Goal: Check status

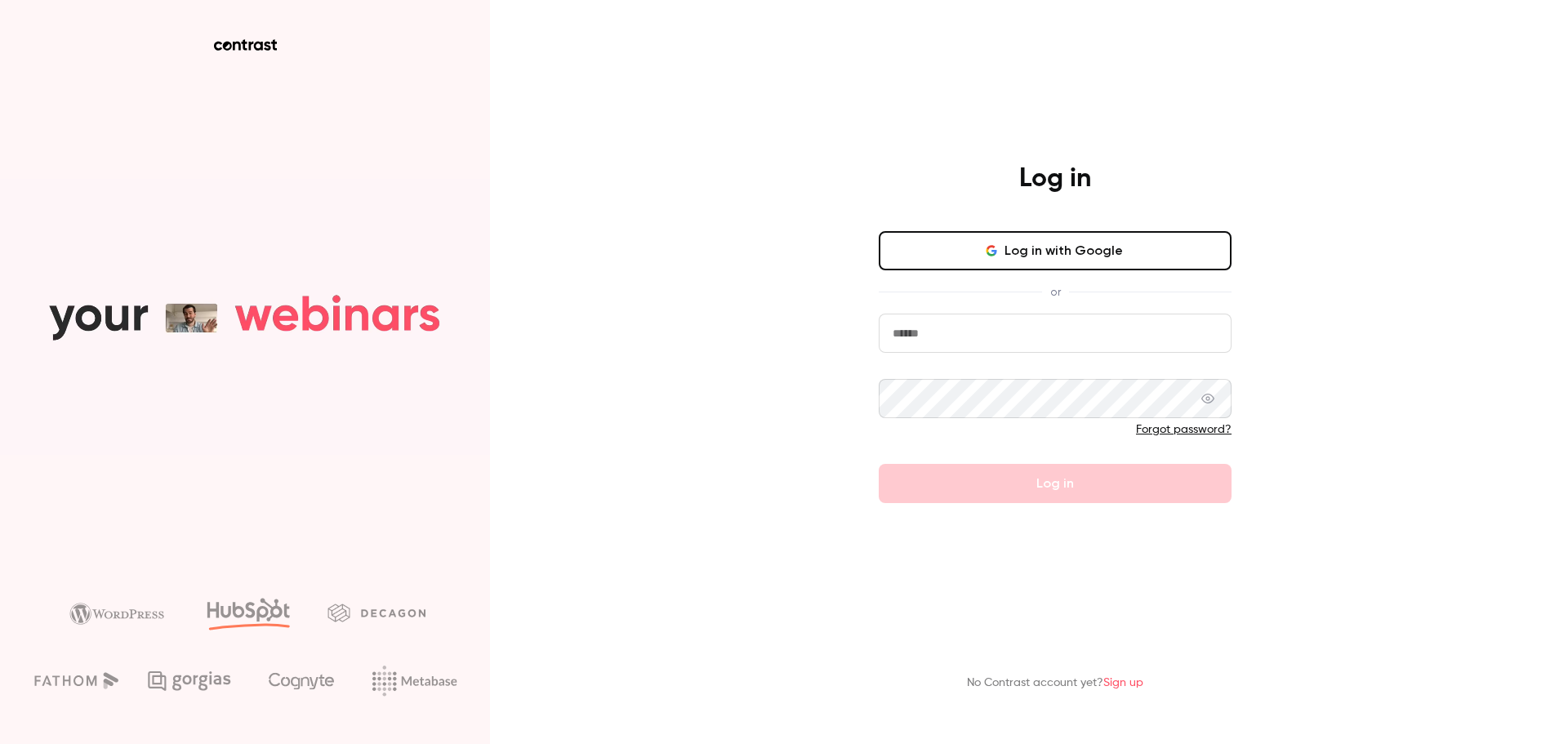
type input "*****"
click at [1040, 249] on button "Log in with Google" at bounding box center [1055, 250] width 353 height 39
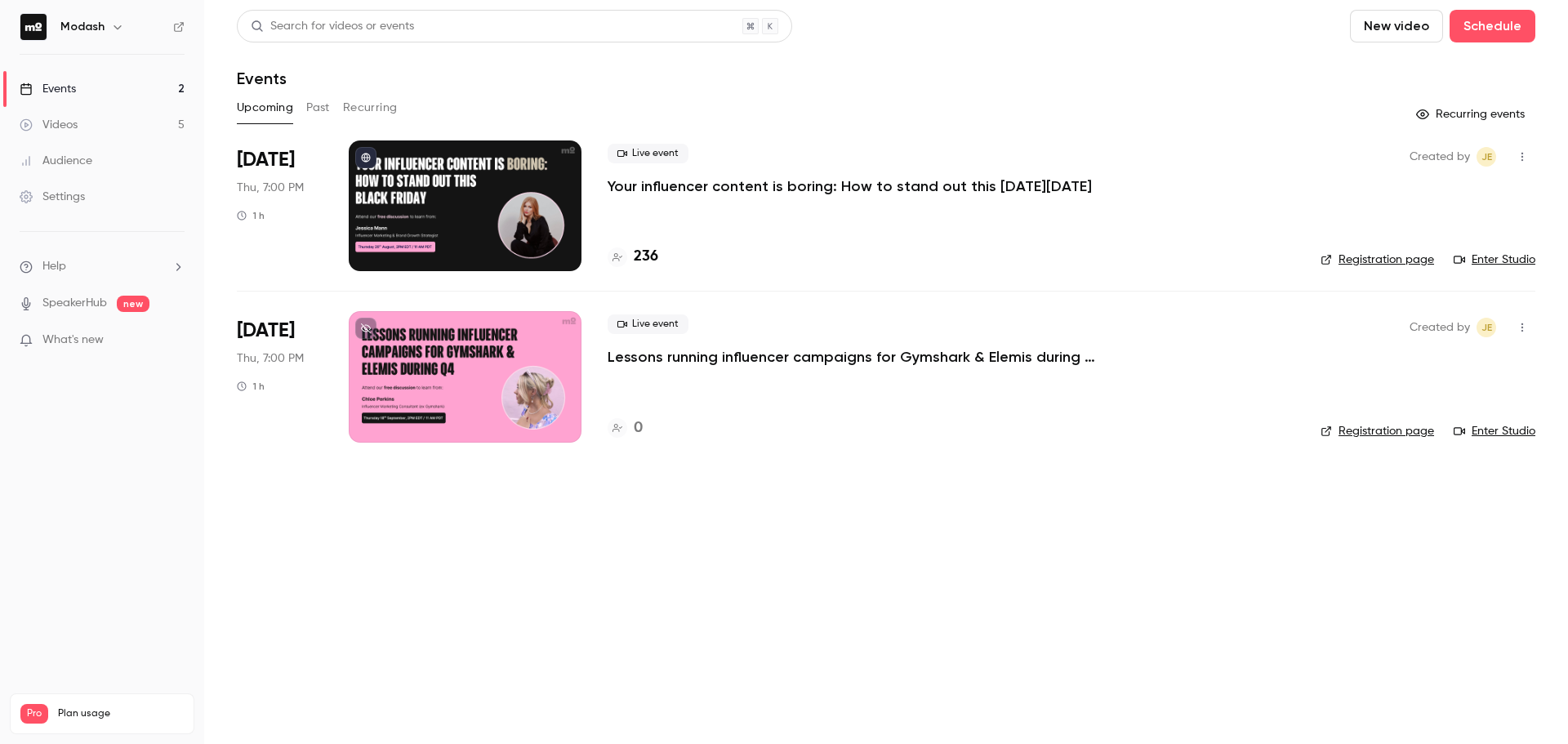
click at [786, 193] on p "Your influencer content is boring: How to stand out this [DATE][DATE]" at bounding box center [850, 187] width 485 height 20
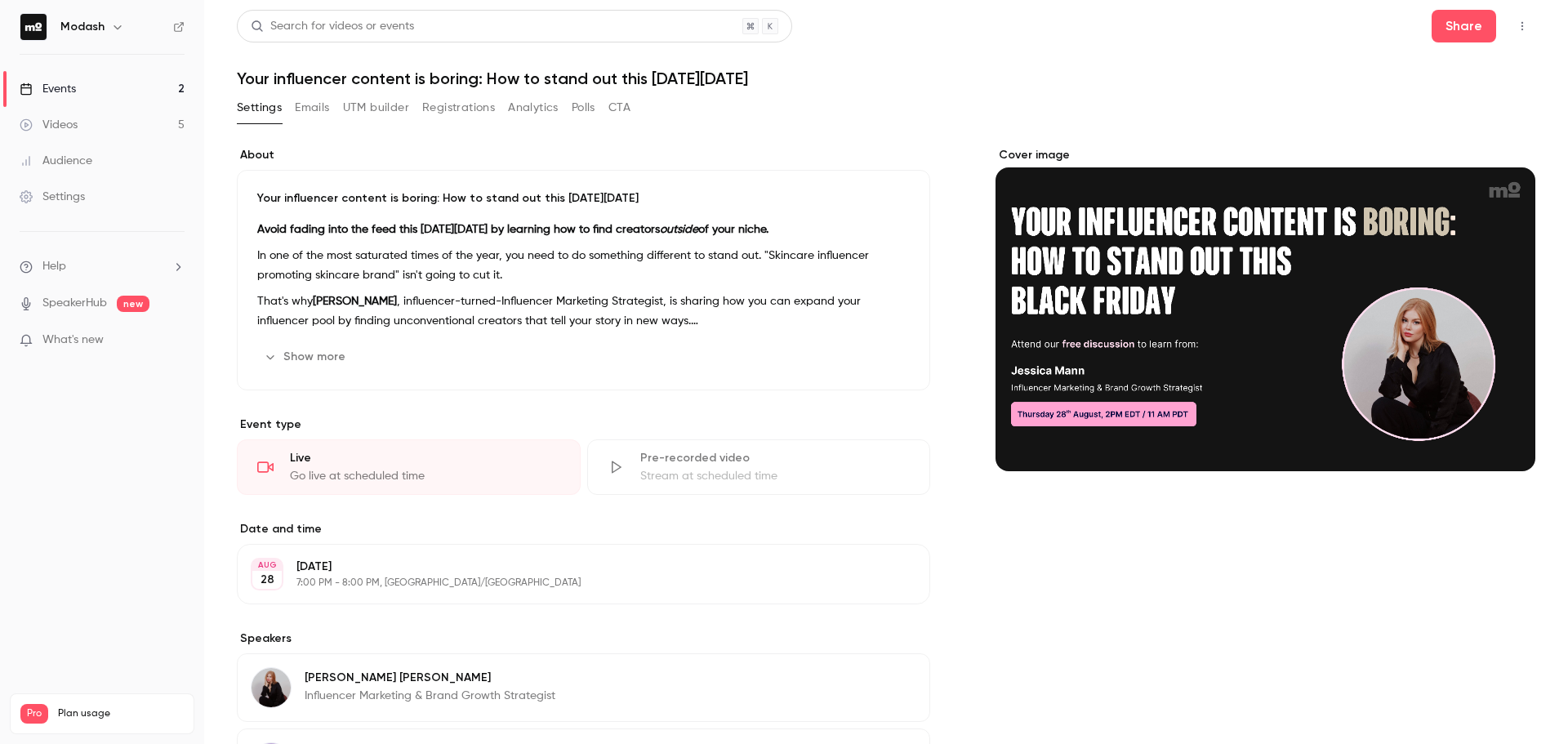
click at [486, 100] on button "Registrations" at bounding box center [459, 107] width 73 height 26
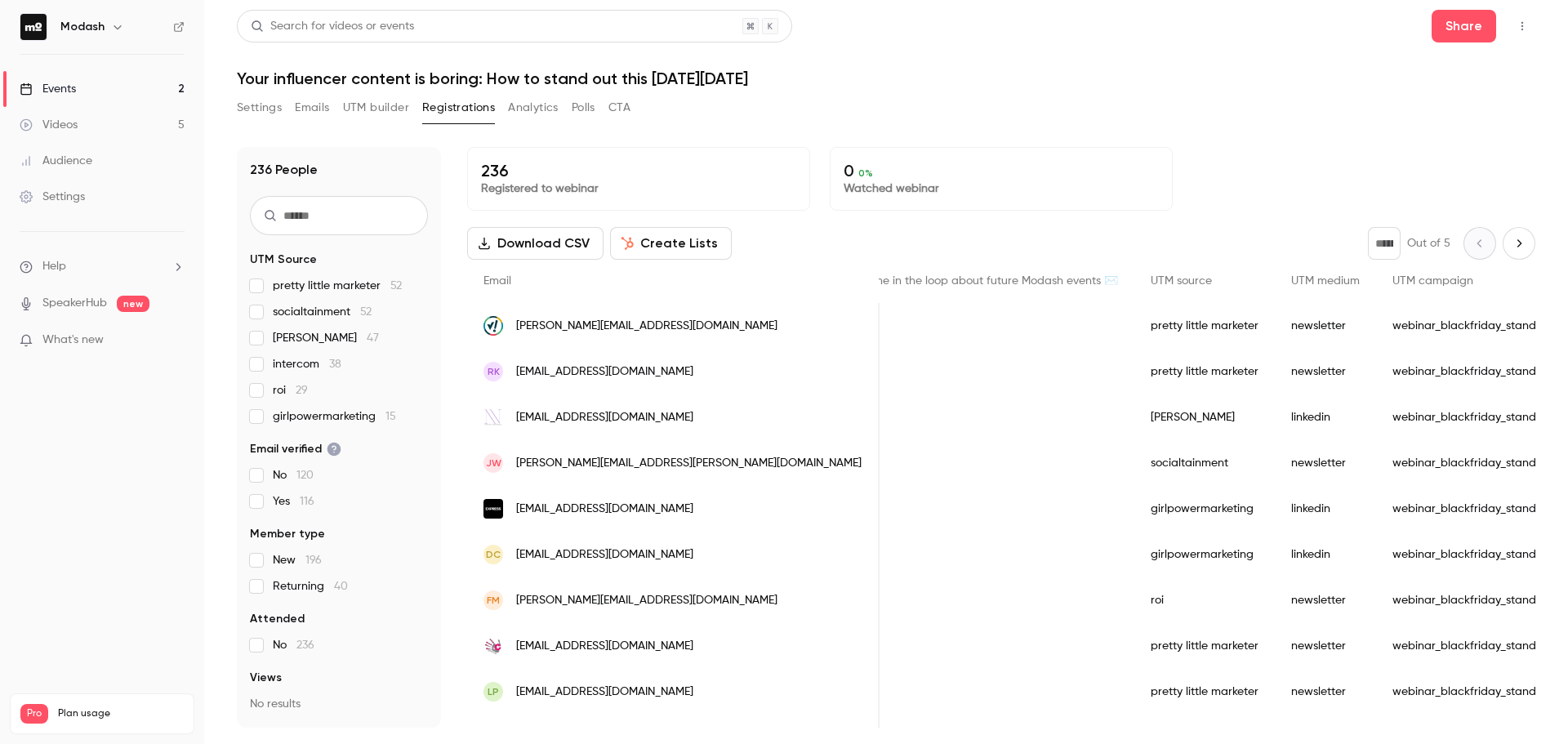
scroll to position [0, 612]
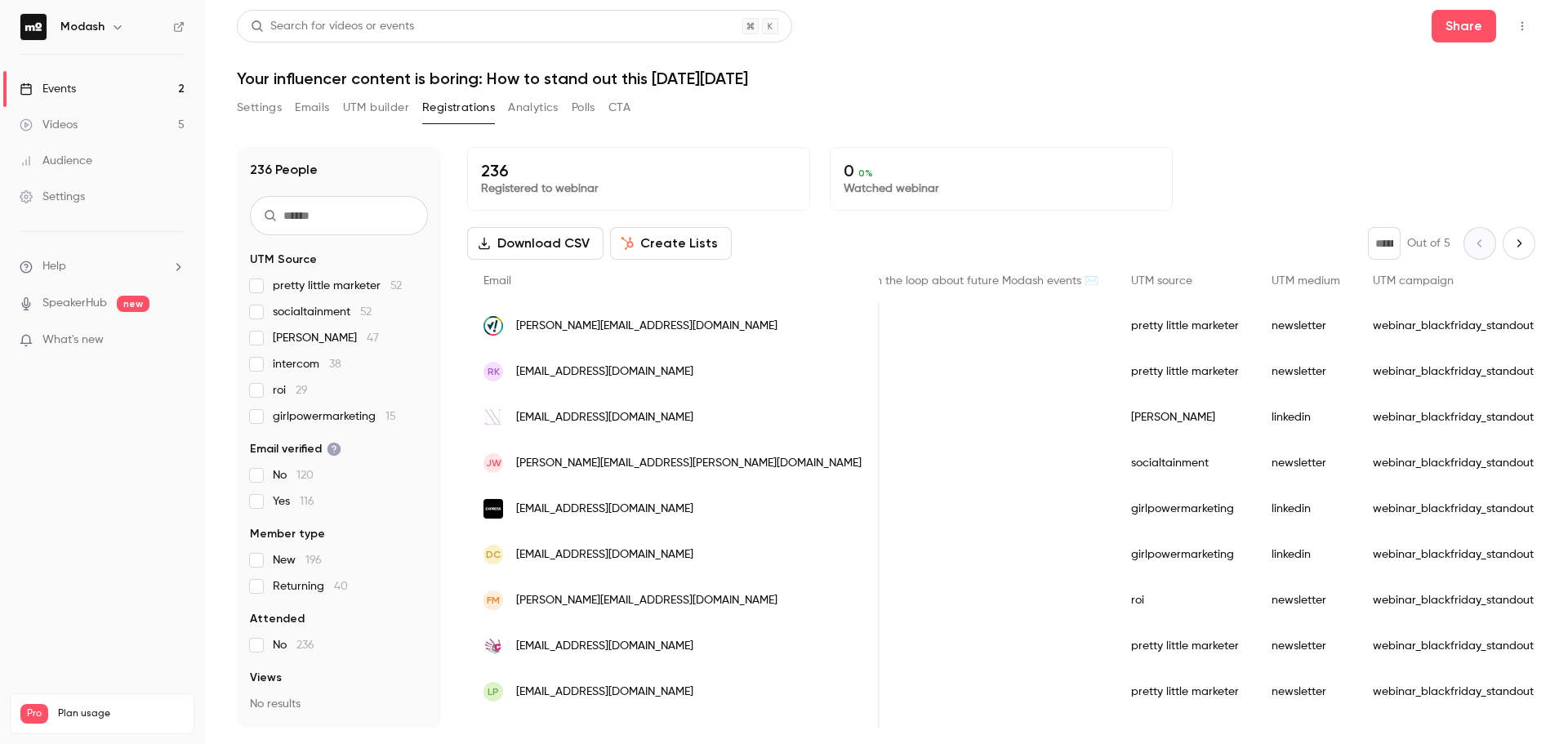
drag, startPoint x: 712, startPoint y: 374, endPoint x: 737, endPoint y: 371, distance: 25.2
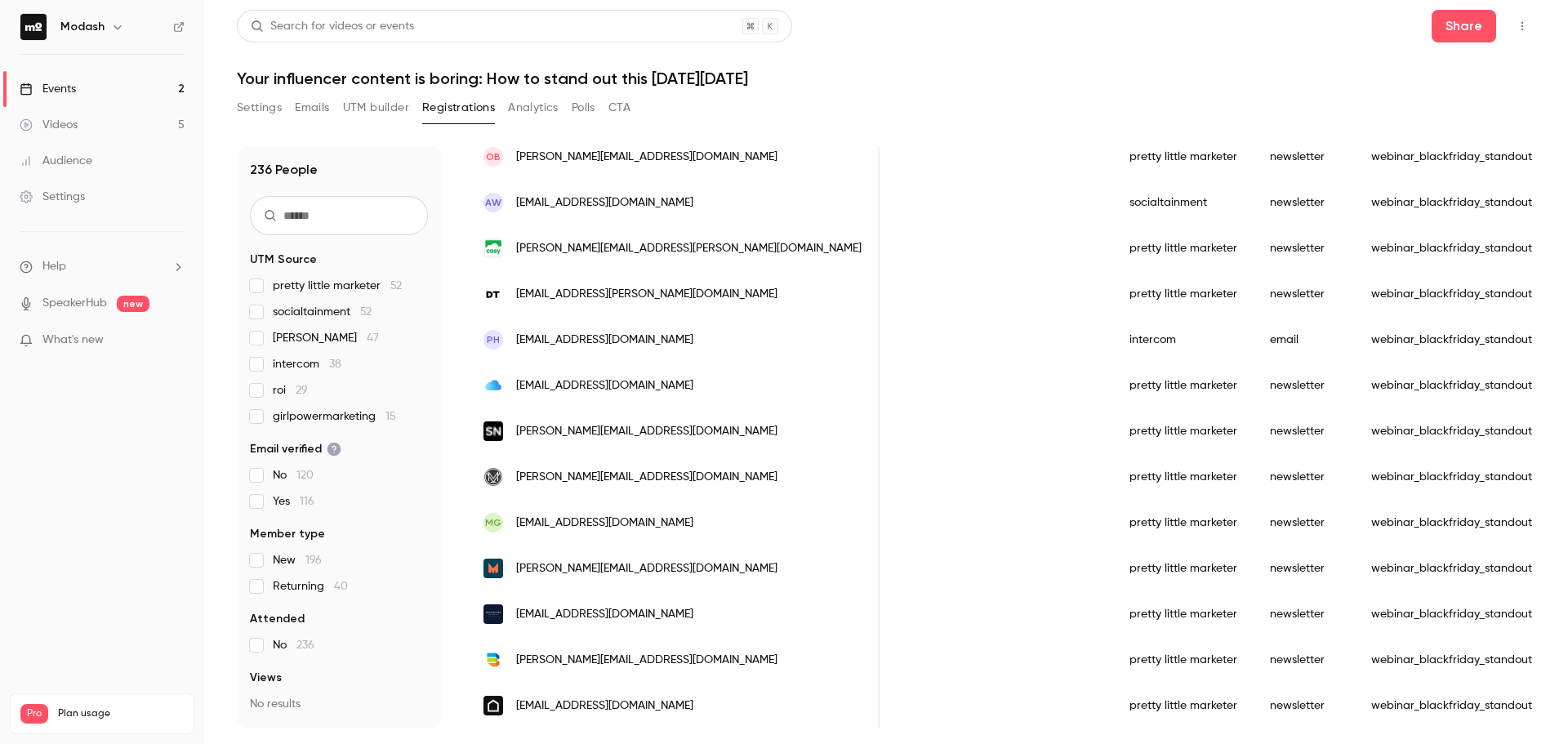
scroll to position [1633, 0]
